Goal: Task Accomplishment & Management: Use online tool/utility

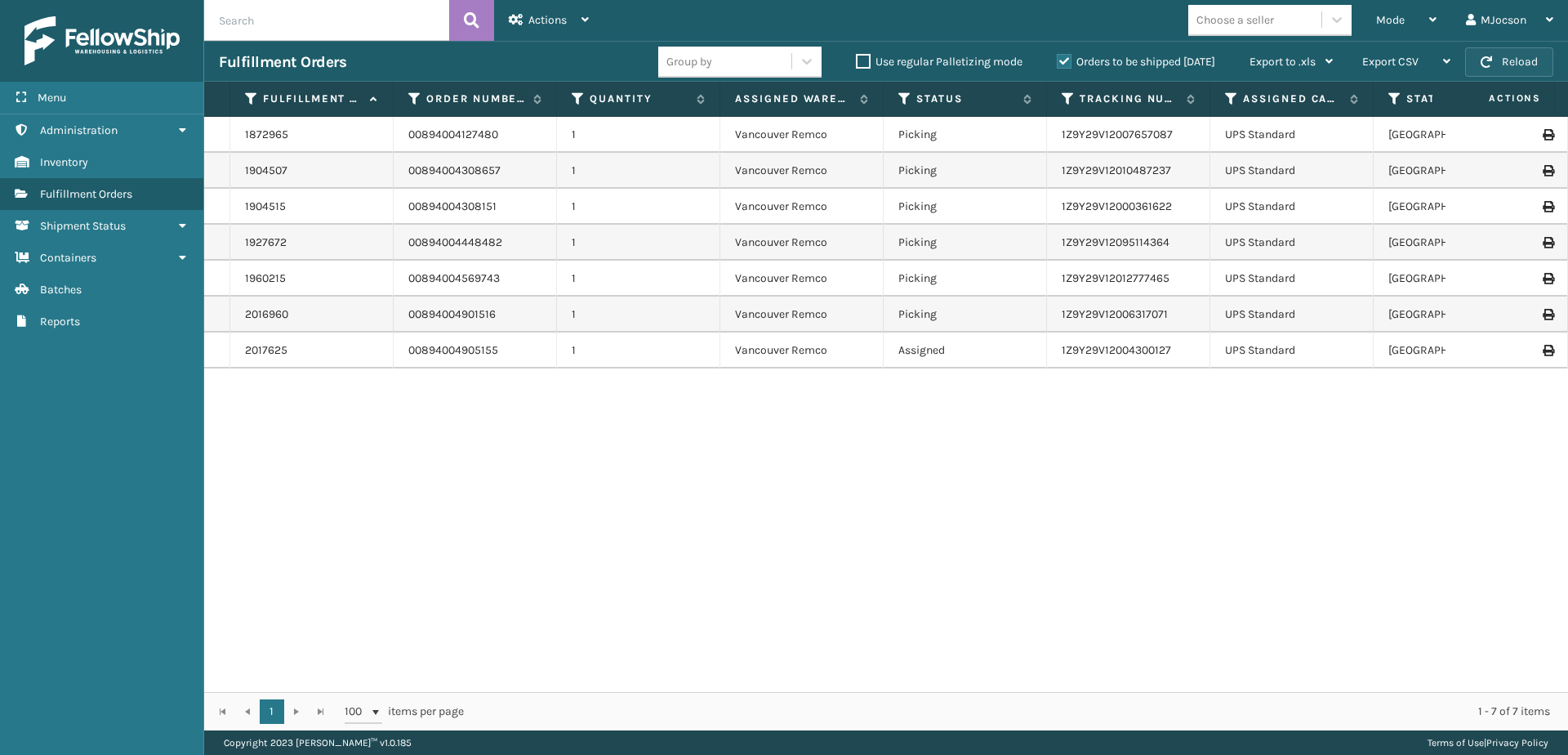
click at [1478, 60] on button "Reload" at bounding box center [1509, 62] width 88 height 29
click at [1408, 20] on div "Mode" at bounding box center [1407, 20] width 61 height 41
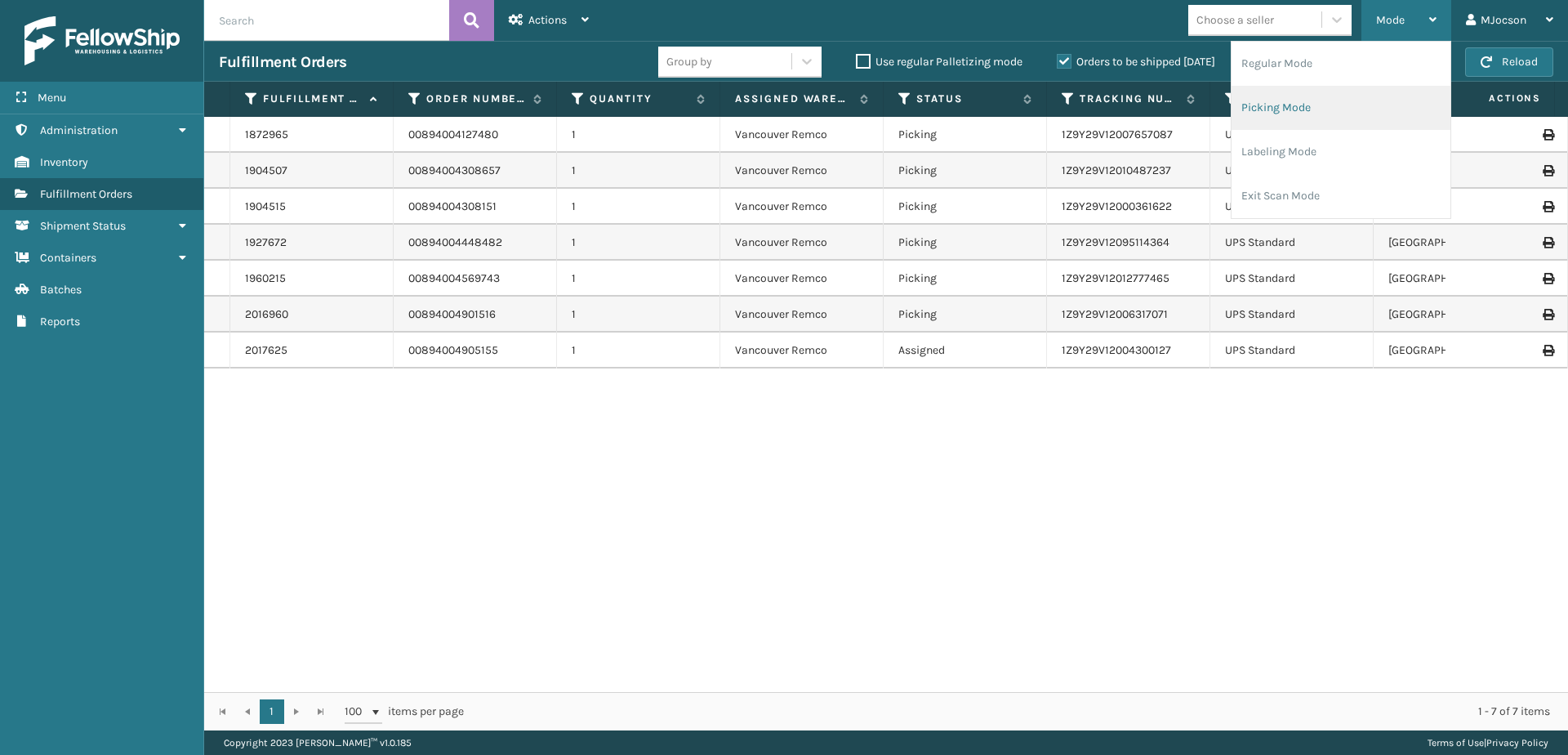
click at [1297, 108] on li "Picking Mode" at bounding box center [1341, 107] width 219 height 44
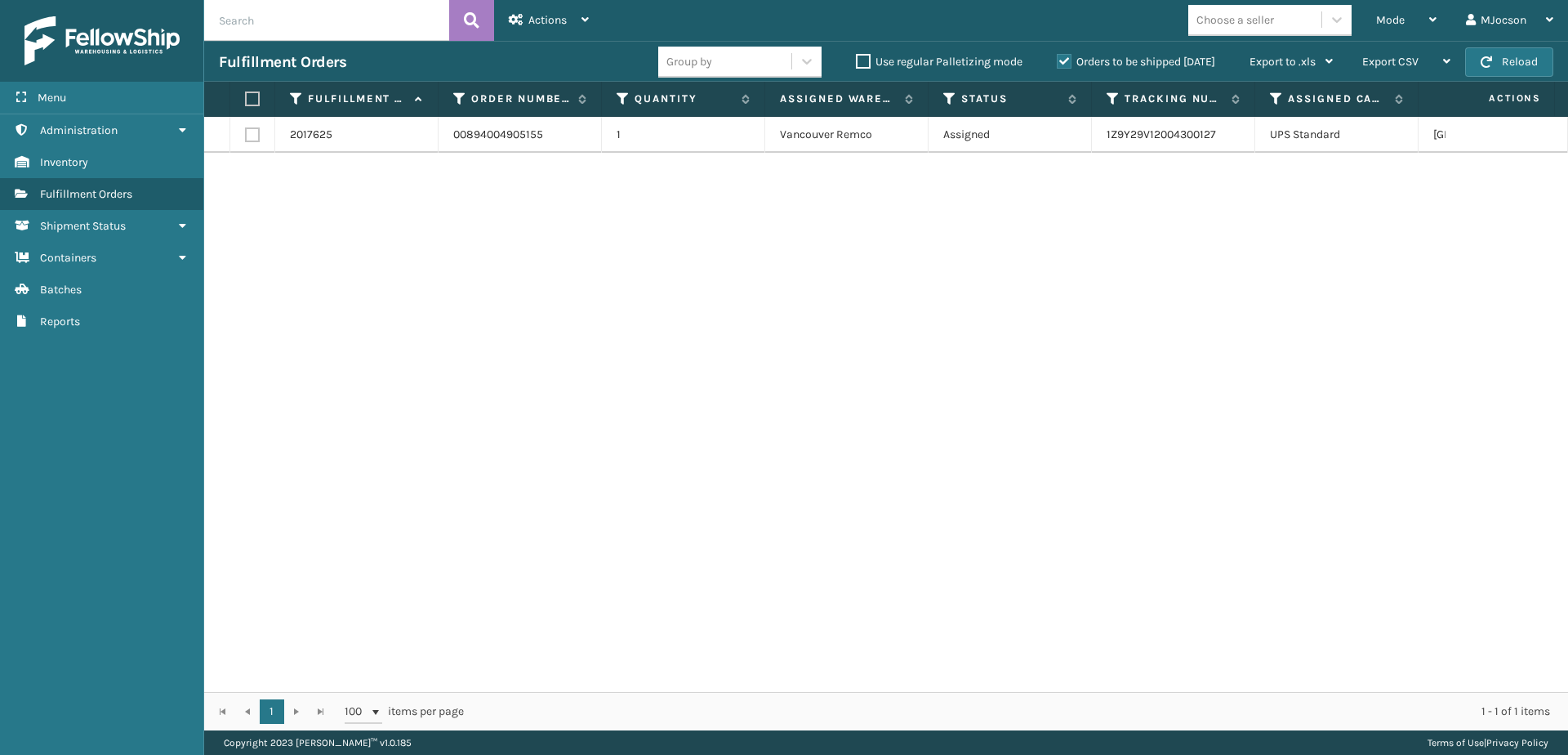
click at [254, 92] on label at bounding box center [250, 98] width 9 height 14
click at [246, 94] on input "checkbox" at bounding box center [245, 99] width 1 height 10
checkbox input "true"
click at [557, 25] on span "Actions" at bounding box center [548, 20] width 38 height 14
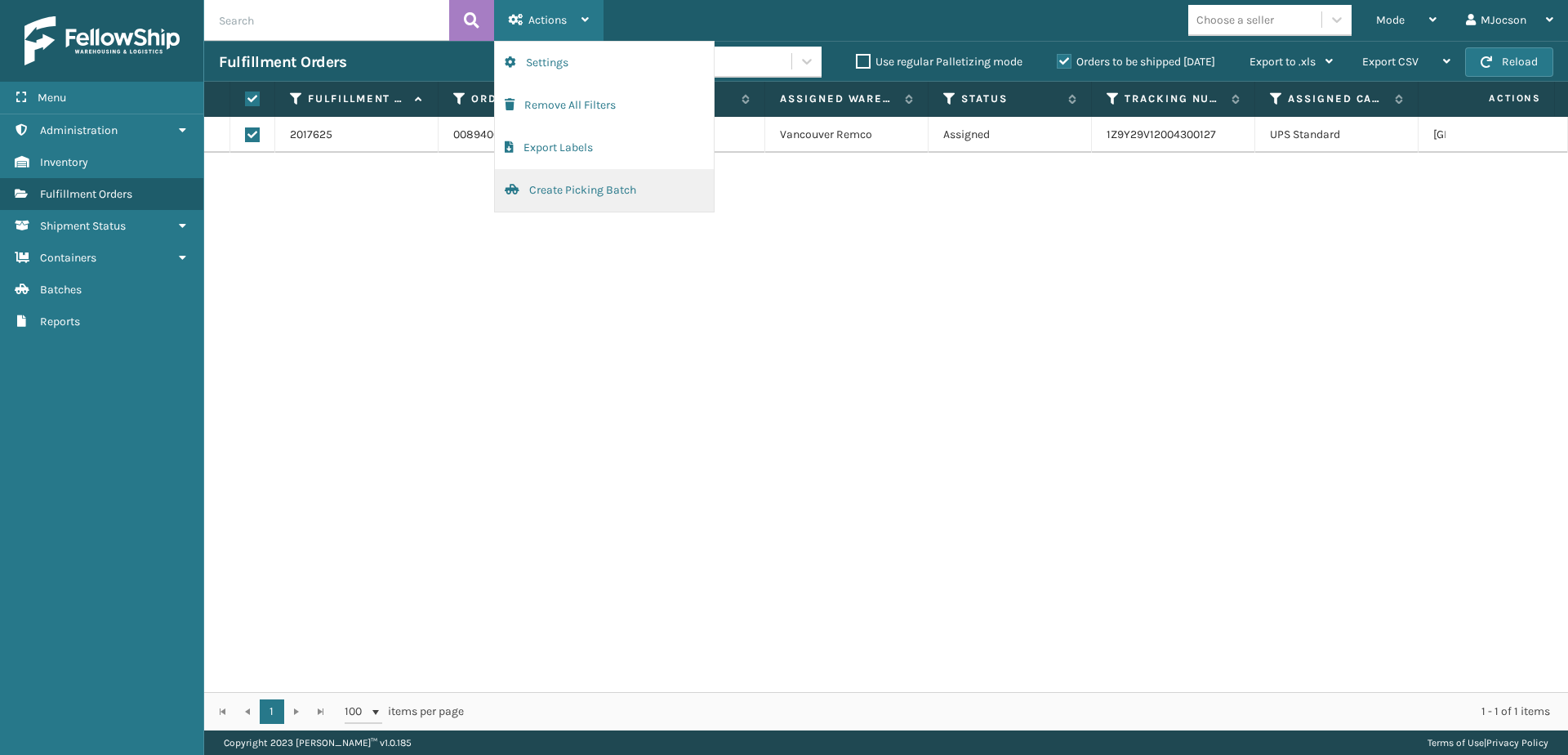
click at [565, 190] on button "Create Picking Batch" at bounding box center [604, 190] width 219 height 43
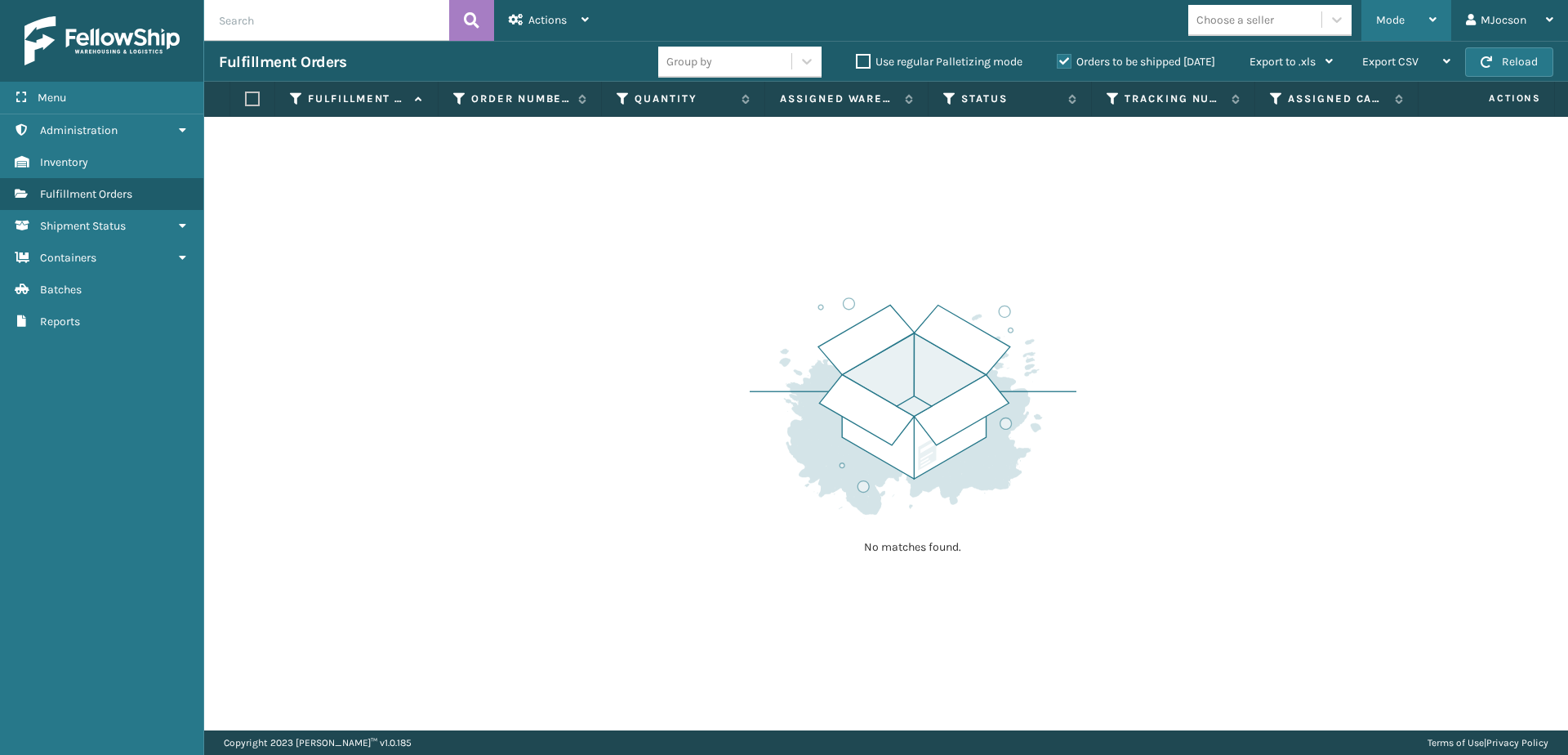
click at [1398, 23] on span "Mode" at bounding box center [1391, 20] width 28 height 14
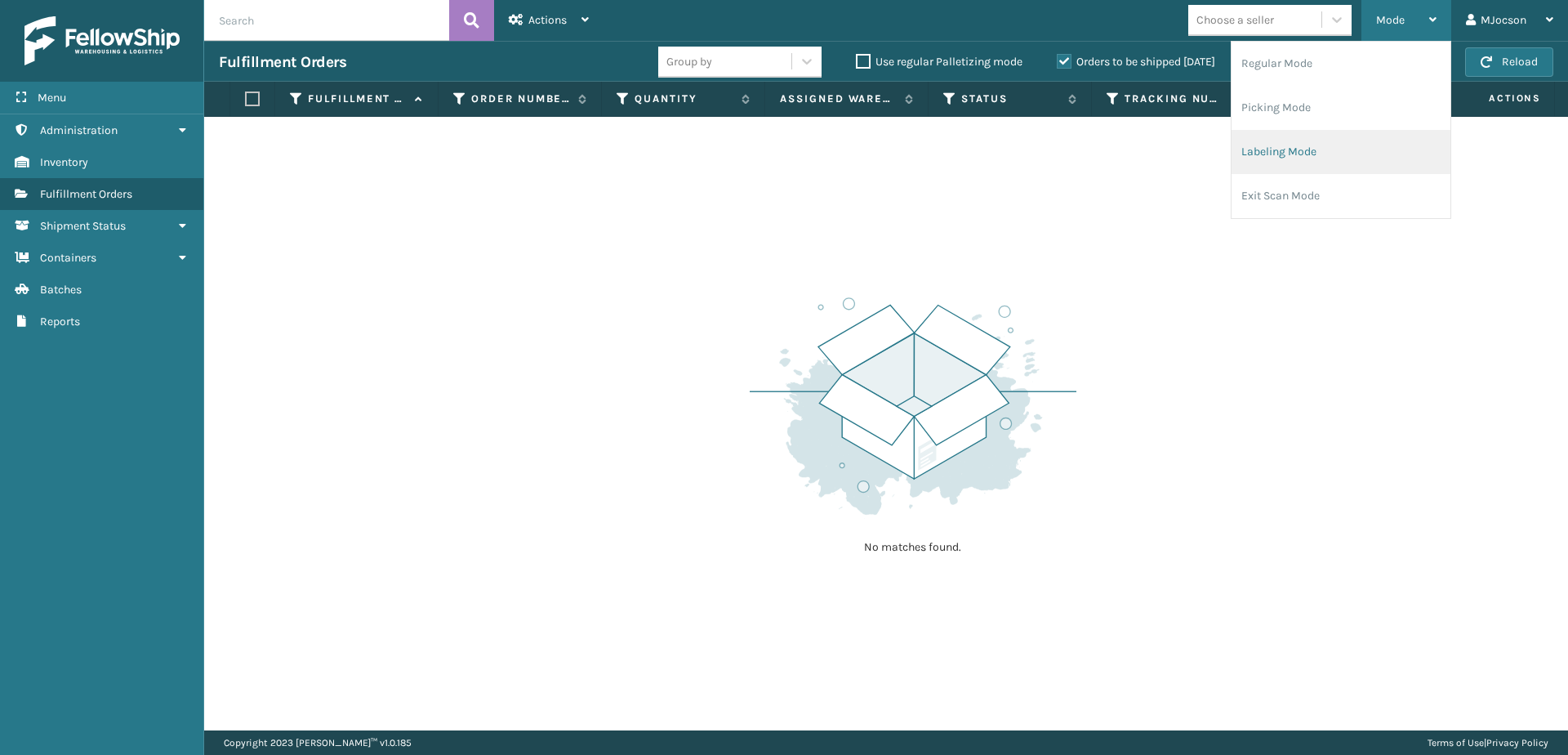
click at [1335, 153] on li "Labeling Mode" at bounding box center [1341, 152] width 219 height 44
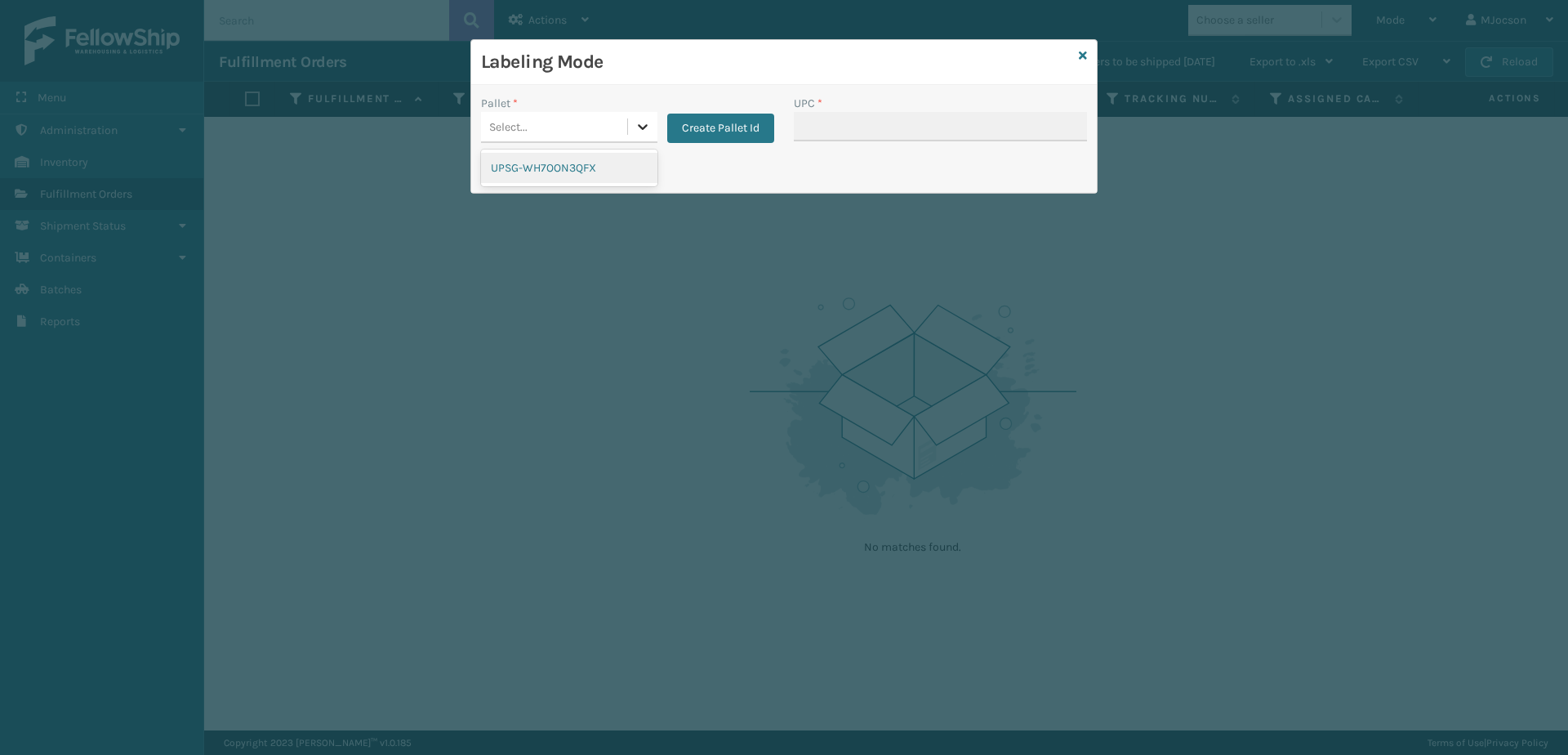
click at [650, 132] on icon at bounding box center [643, 126] width 16 height 16
click at [590, 165] on div "UPSG-WH7OON3QFX" at bounding box center [569, 168] width 177 height 30
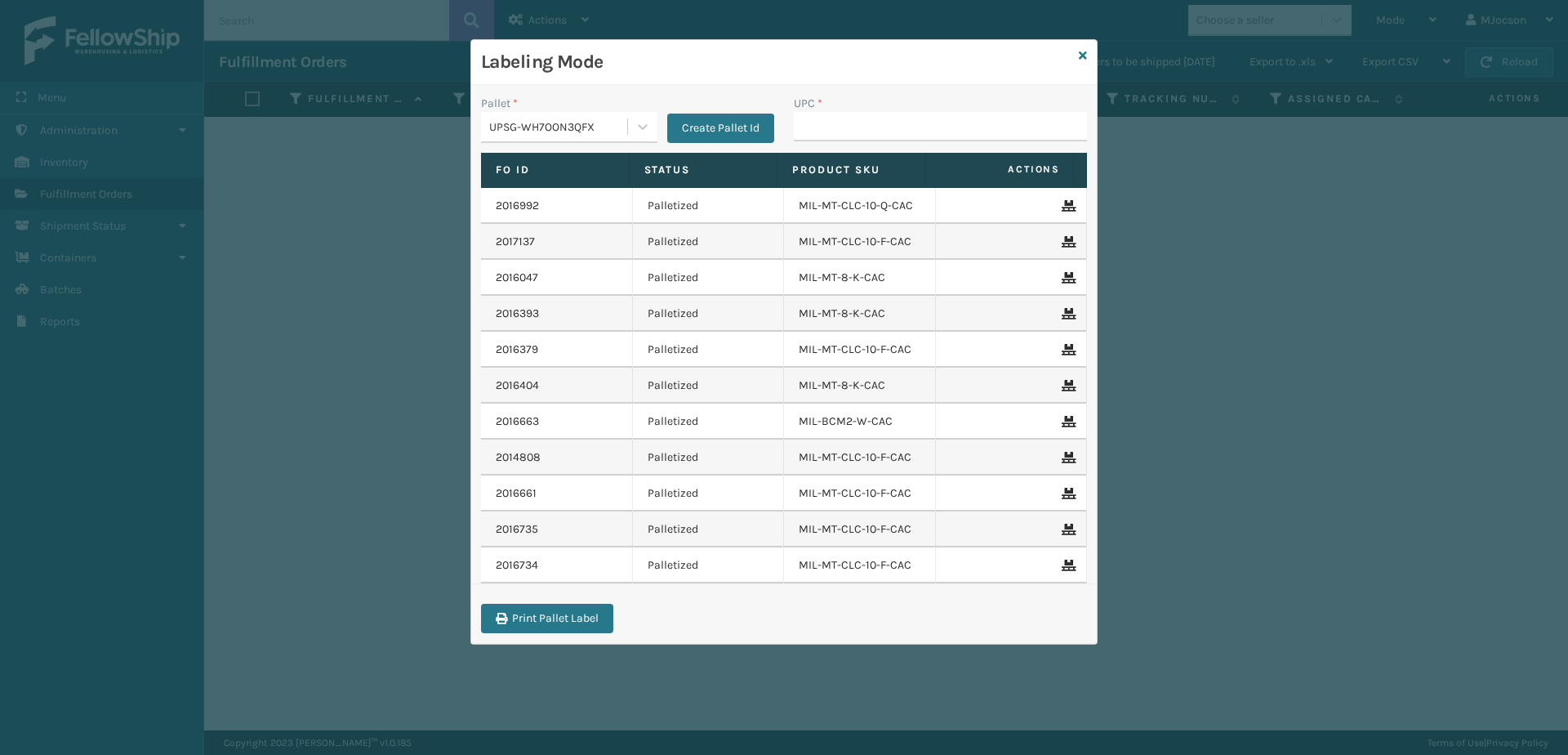
click at [828, 106] on div "UPC *" at bounding box center [940, 104] width 293 height 17
click at [828, 132] on input "UPC *" at bounding box center [940, 126] width 293 height 29
click at [1084, 57] on icon at bounding box center [1083, 55] width 9 height 11
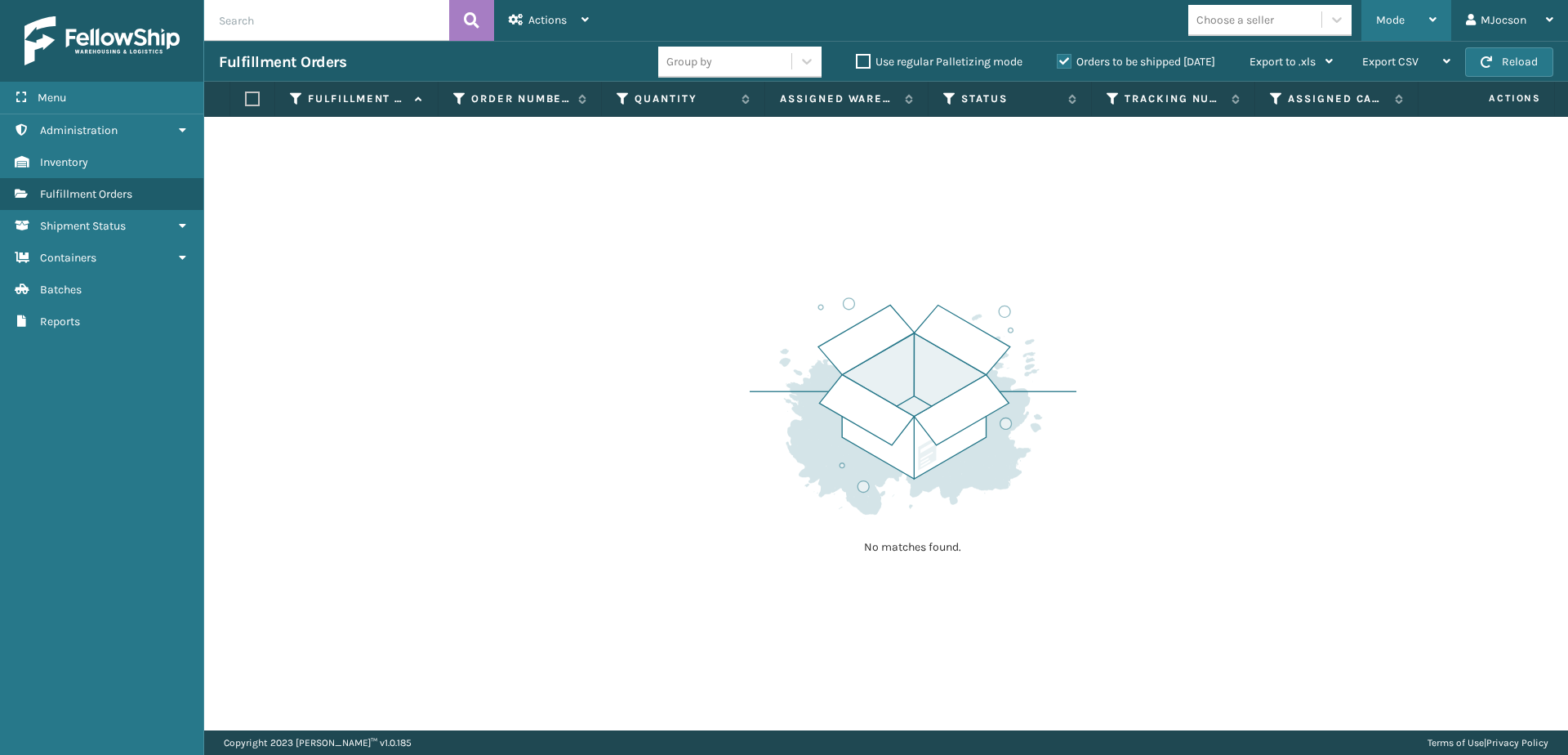
click at [1379, 13] on div "Mode" at bounding box center [1407, 20] width 61 height 41
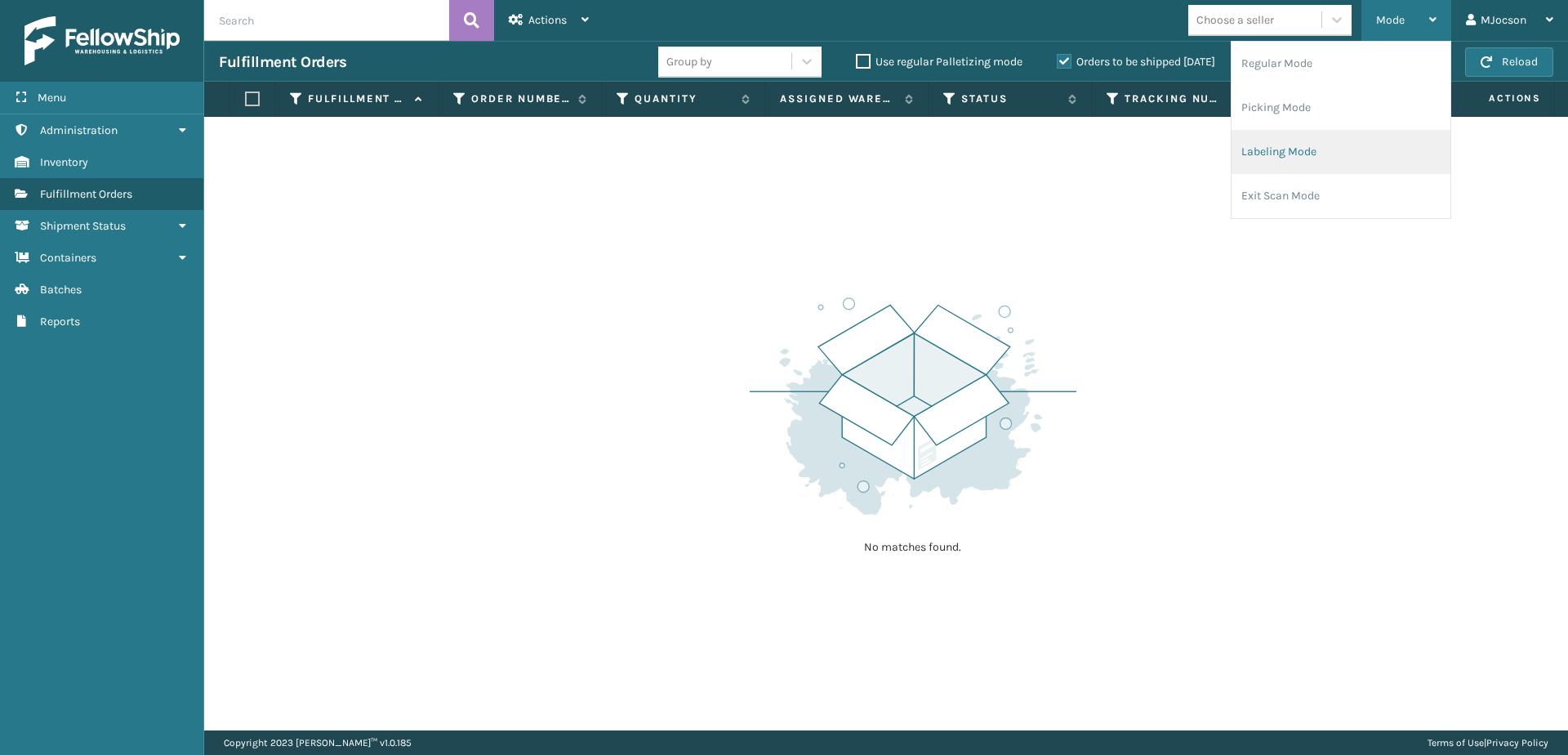
click at [1337, 156] on li "Labeling Mode" at bounding box center [1341, 152] width 219 height 44
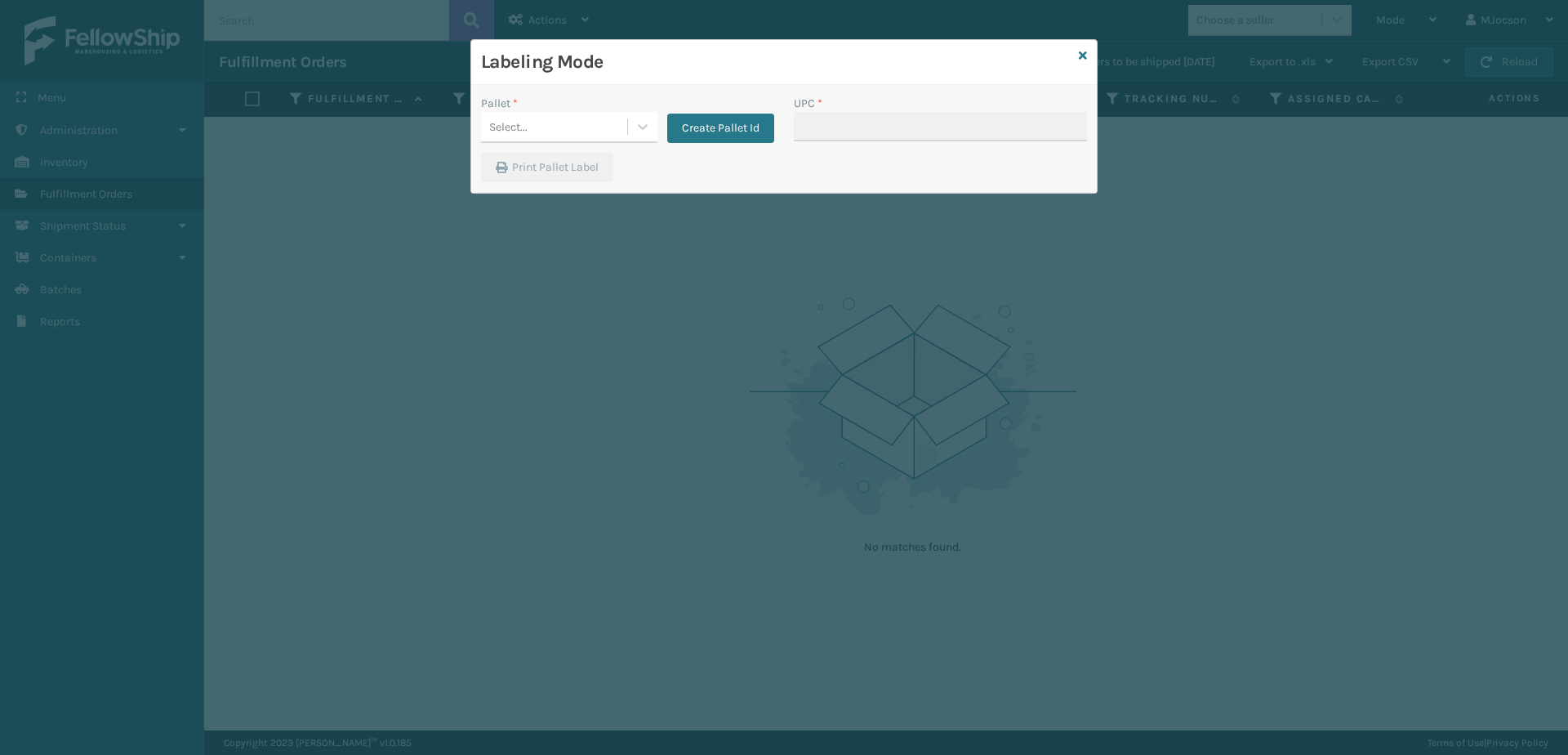
click at [1089, 59] on div "Labeling Mode" at bounding box center [784, 62] width 625 height 45
click at [1088, 50] on div "Labeling Mode" at bounding box center [784, 62] width 625 height 45
click at [1077, 60] on div "Labeling Mode" at bounding box center [784, 62] width 625 height 45
click at [1083, 54] on icon at bounding box center [1083, 55] width 9 height 11
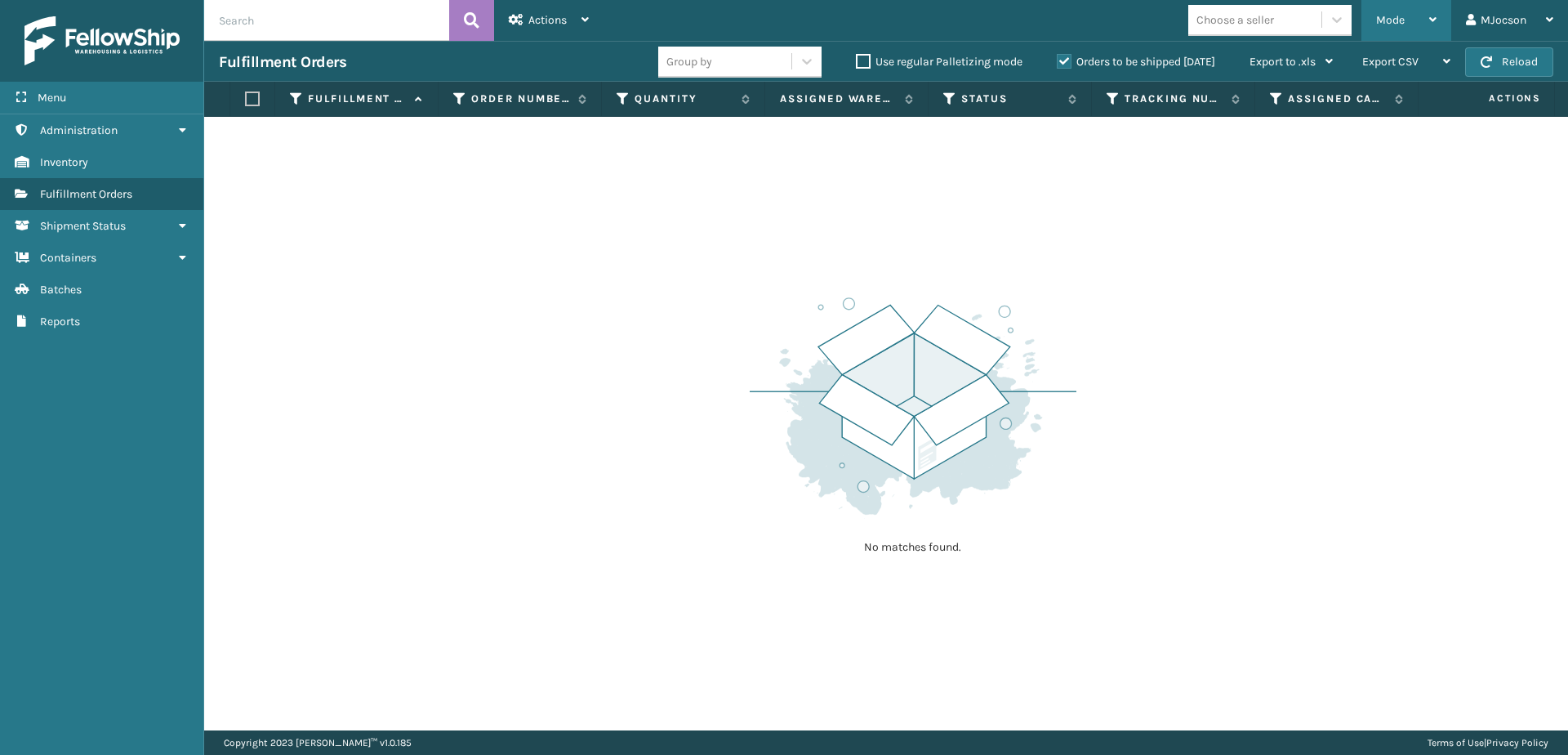
click at [1396, 20] on span "Mode" at bounding box center [1391, 20] width 28 height 14
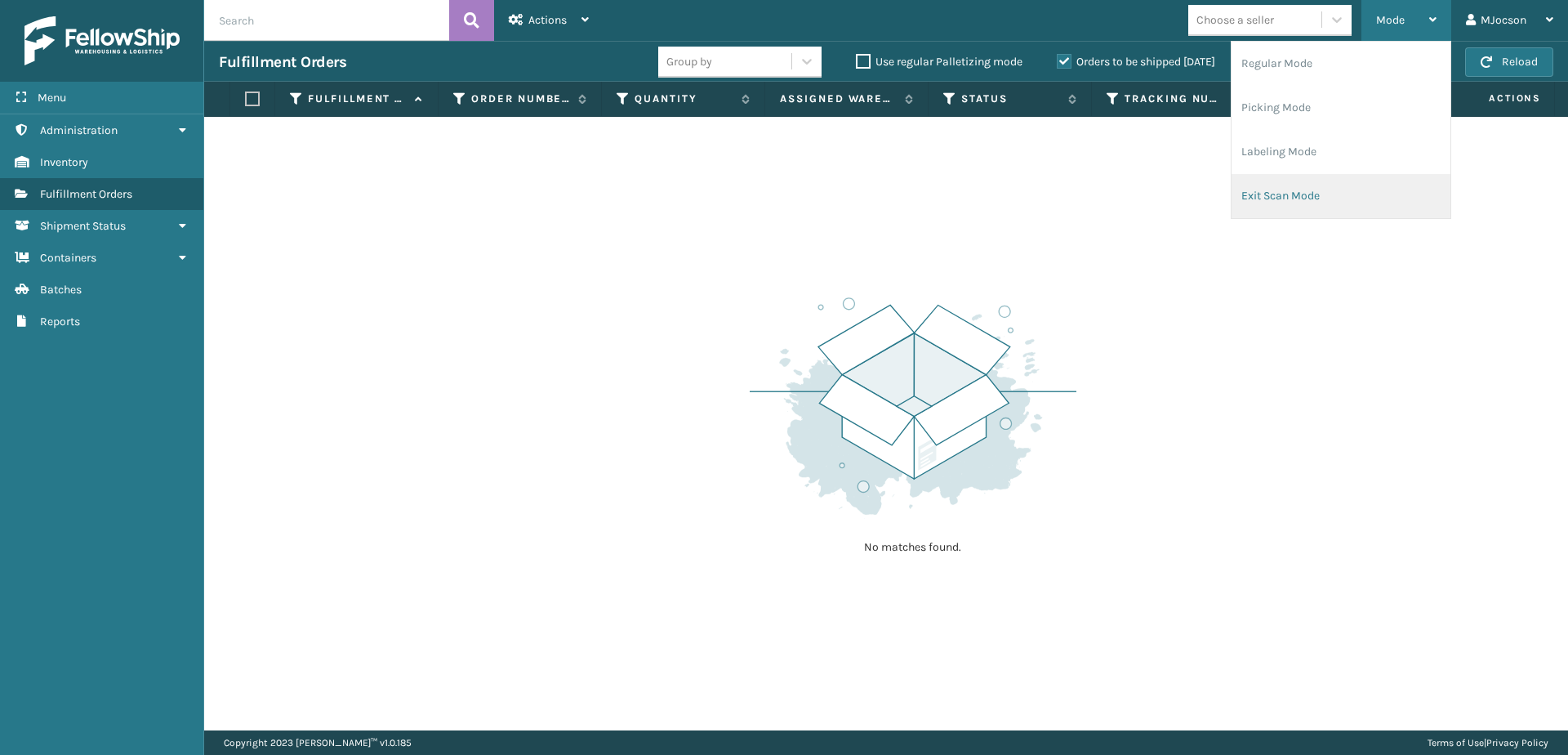
click at [1336, 201] on li "Exit Scan Mode" at bounding box center [1341, 196] width 219 height 44
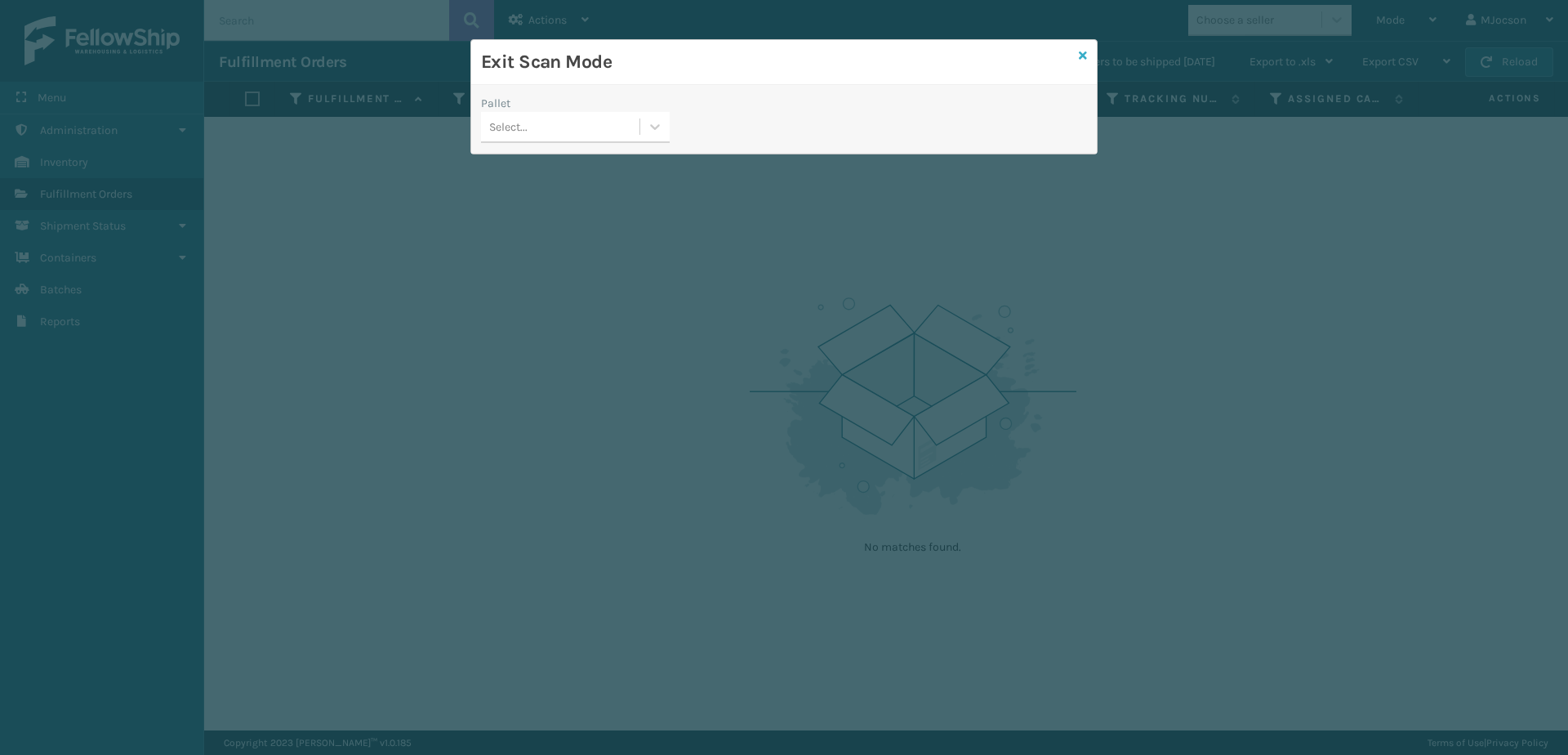
click at [1082, 55] on icon at bounding box center [1083, 55] width 9 height 11
